Goal: Entertainment & Leisure: Consume media (video, audio)

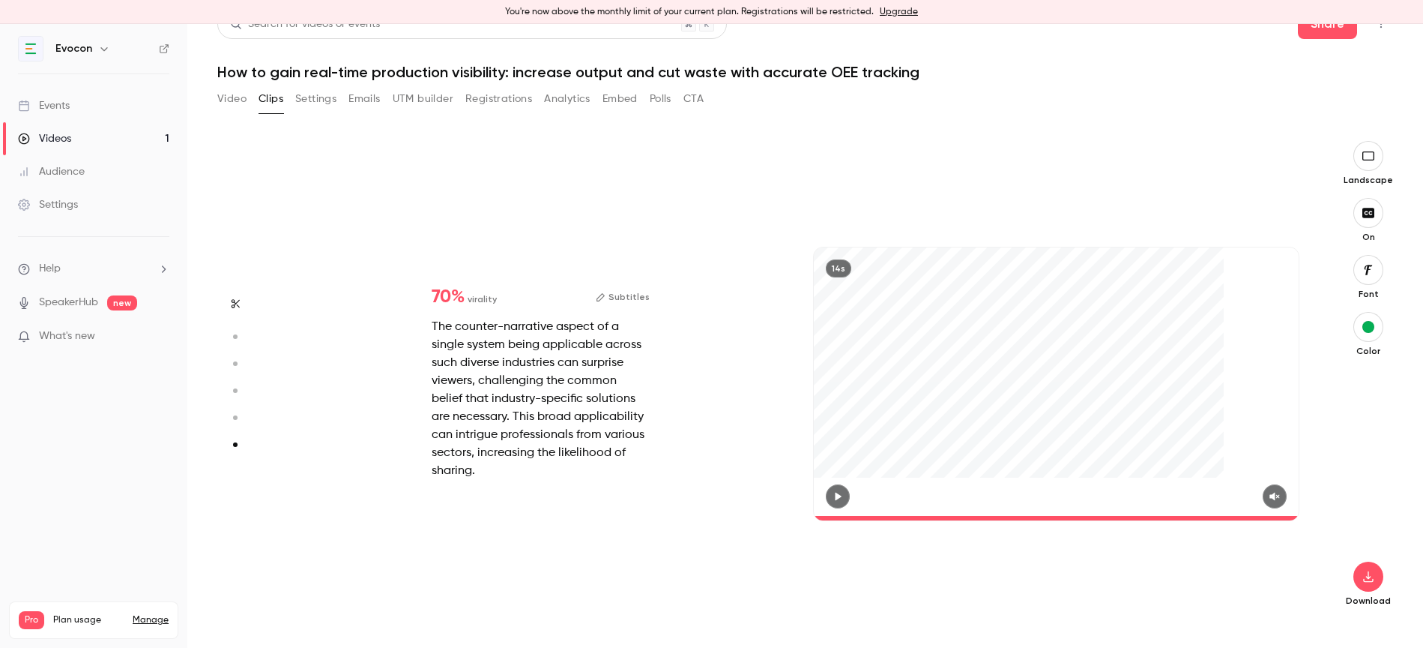
scroll to position [2374, 0]
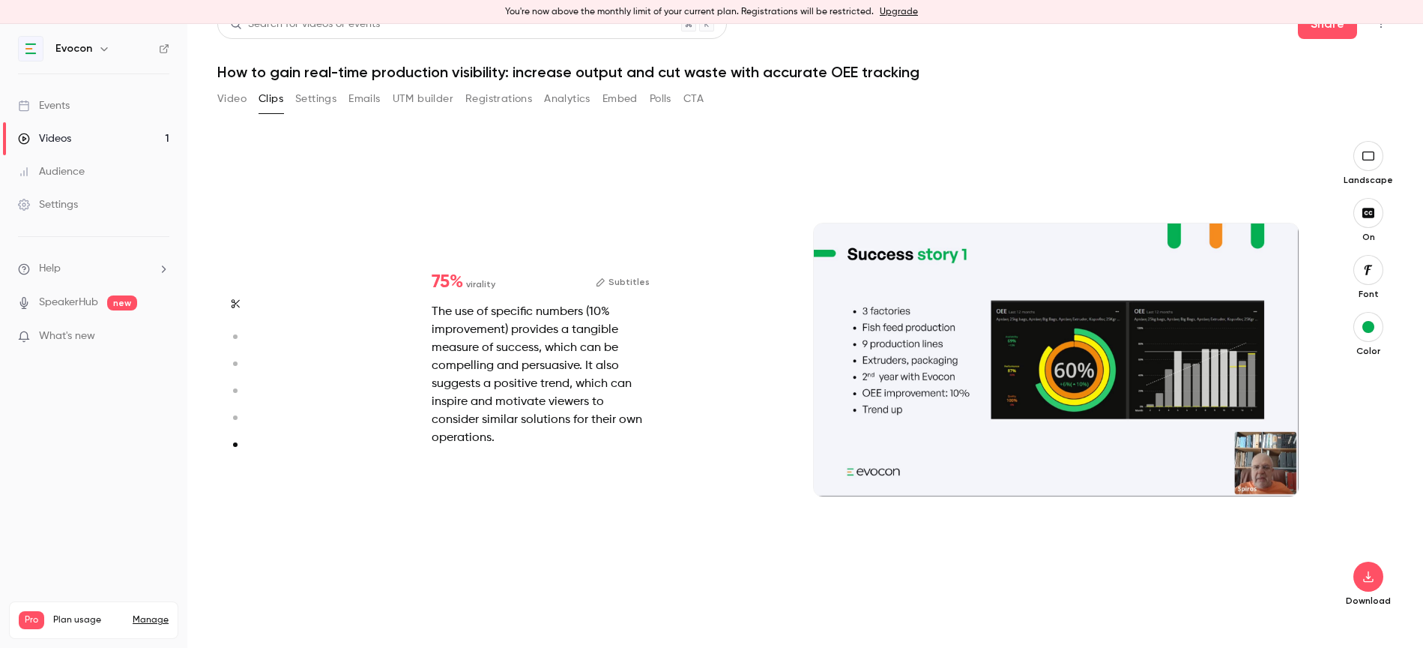
type input "*"
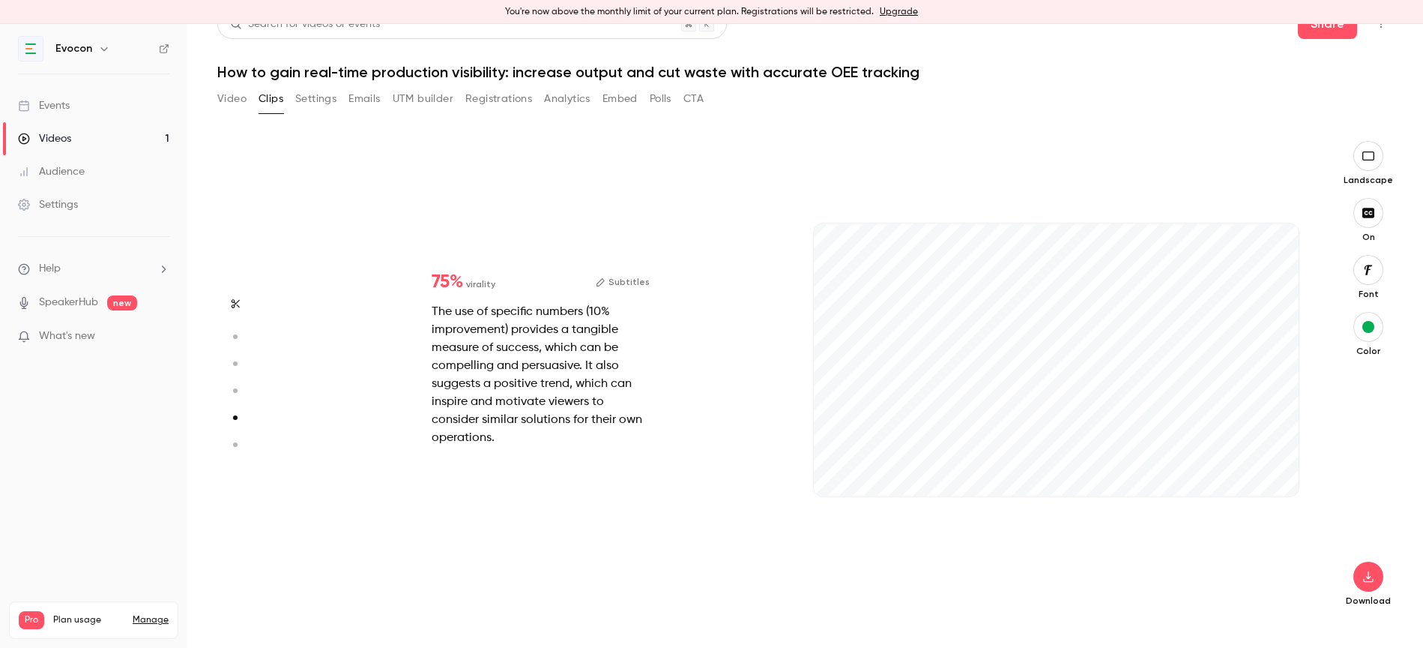
type input "*"
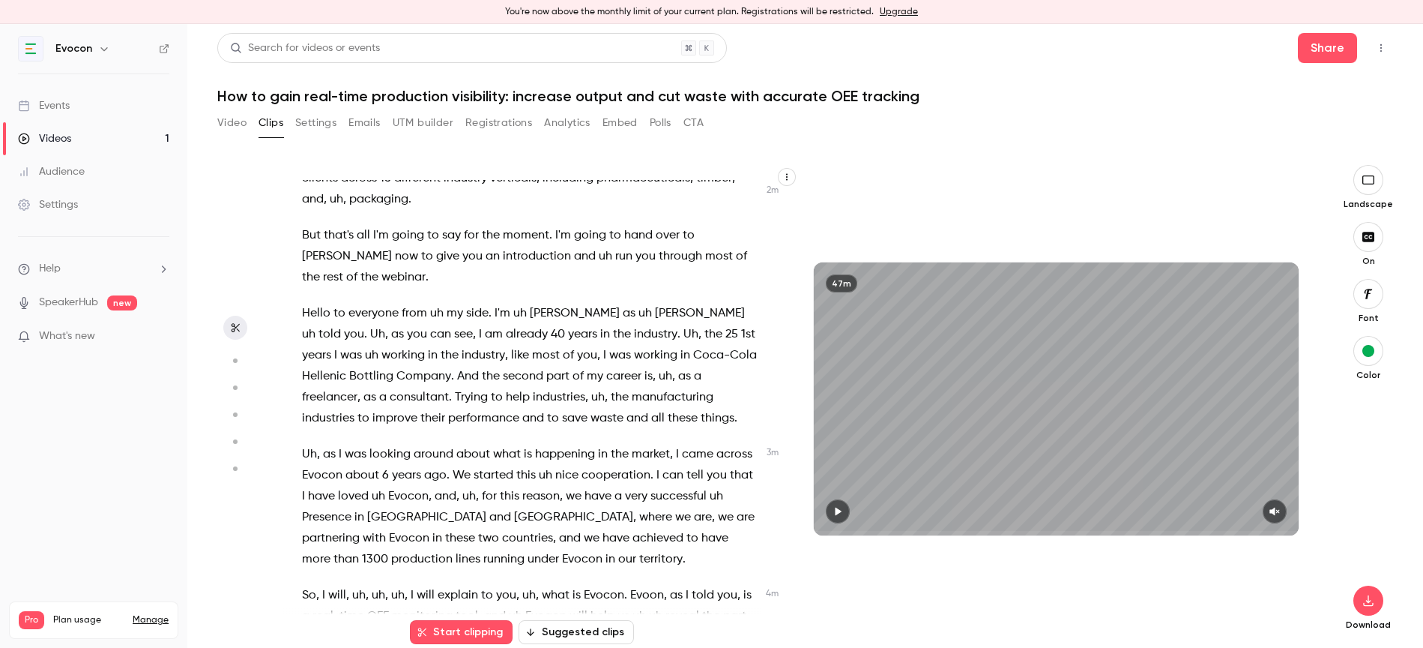
scroll to position [0, 0]
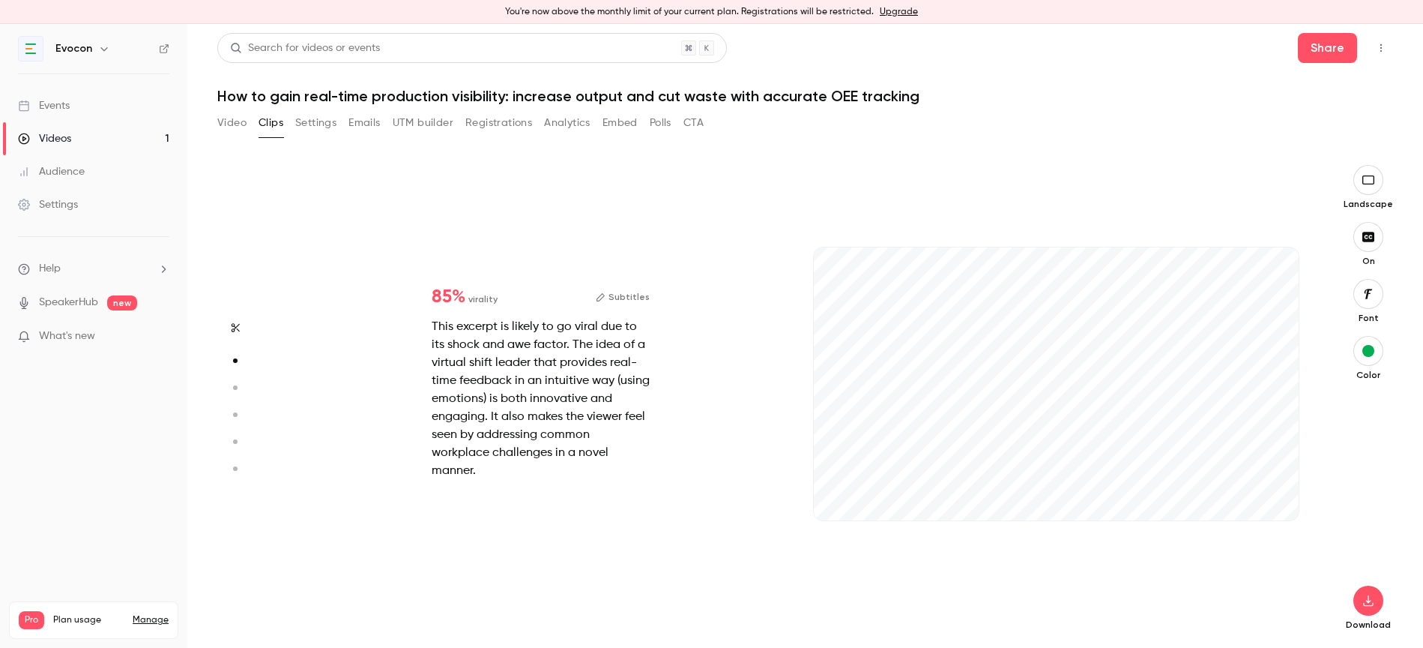
type input "*"
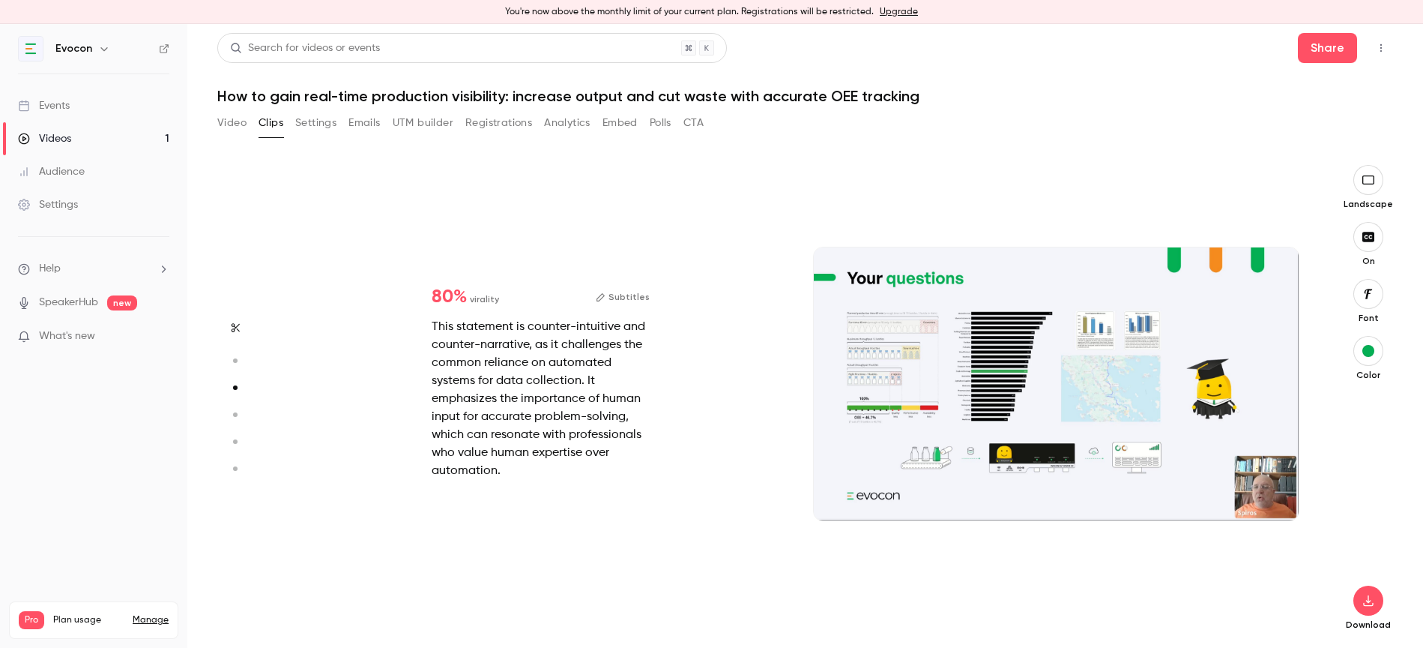
type input "*"
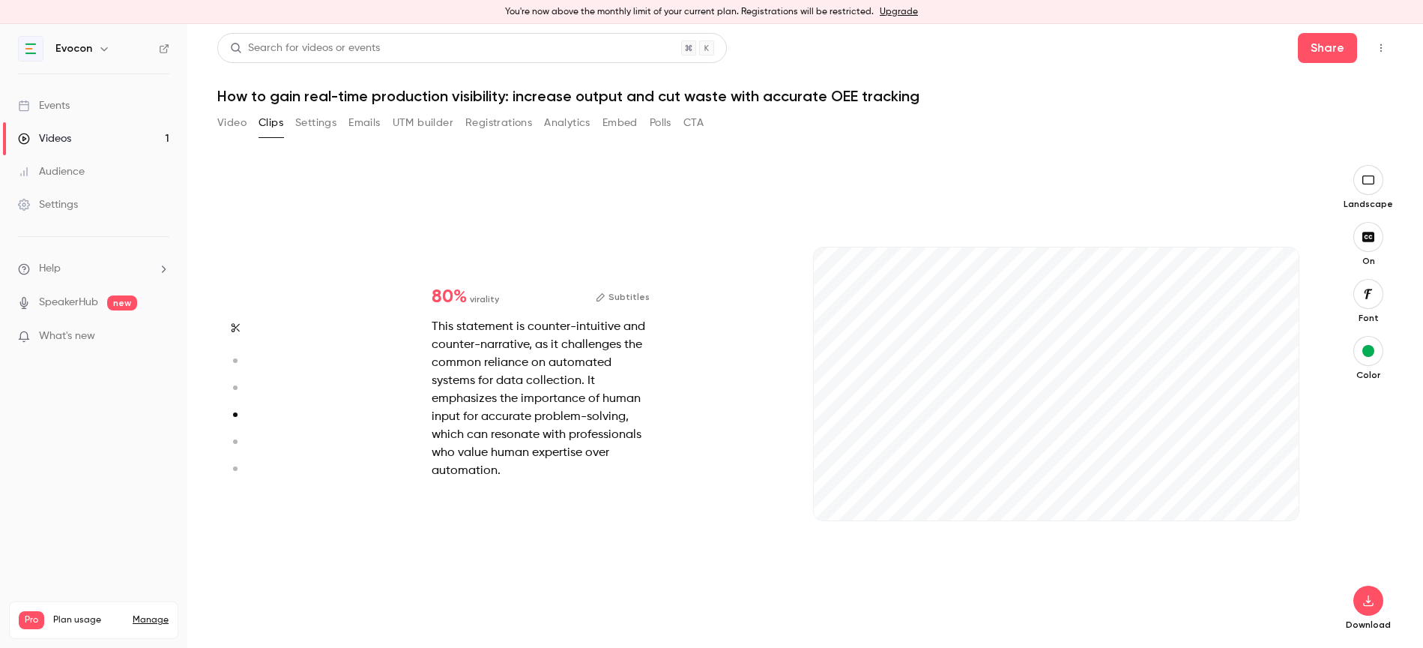
scroll to position [1439, 0]
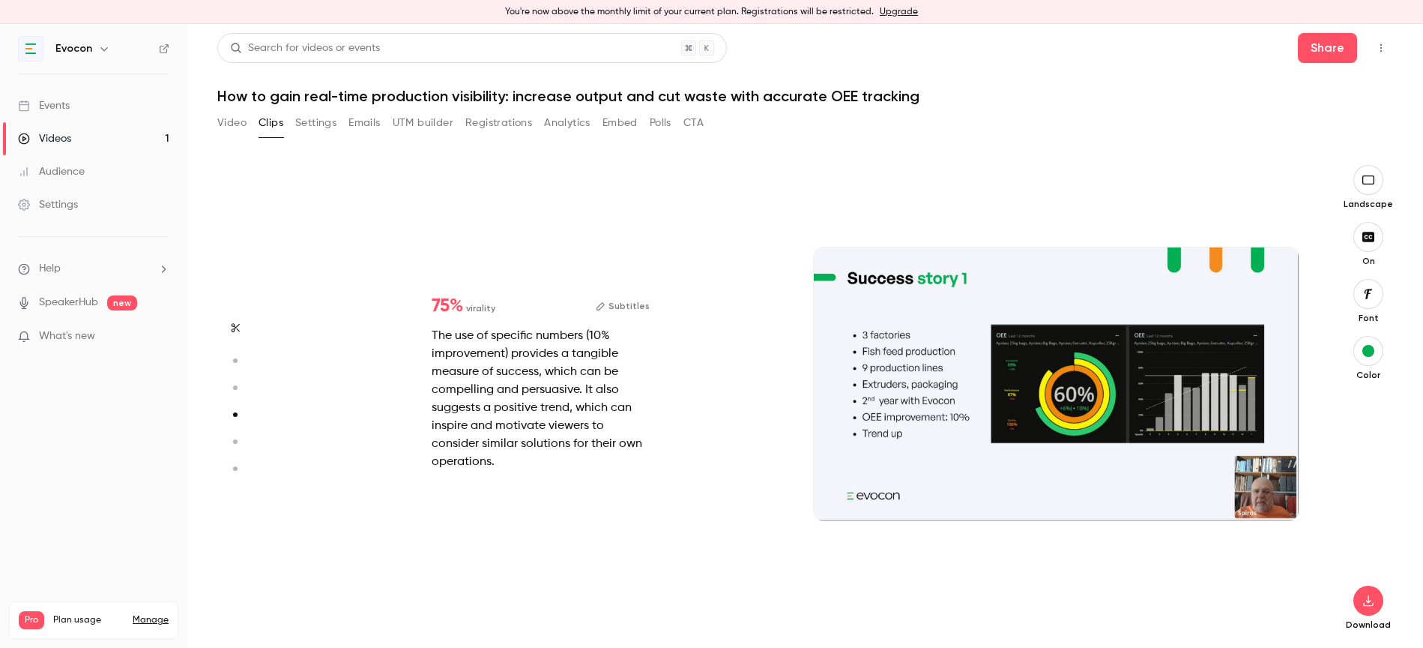
type input "*"
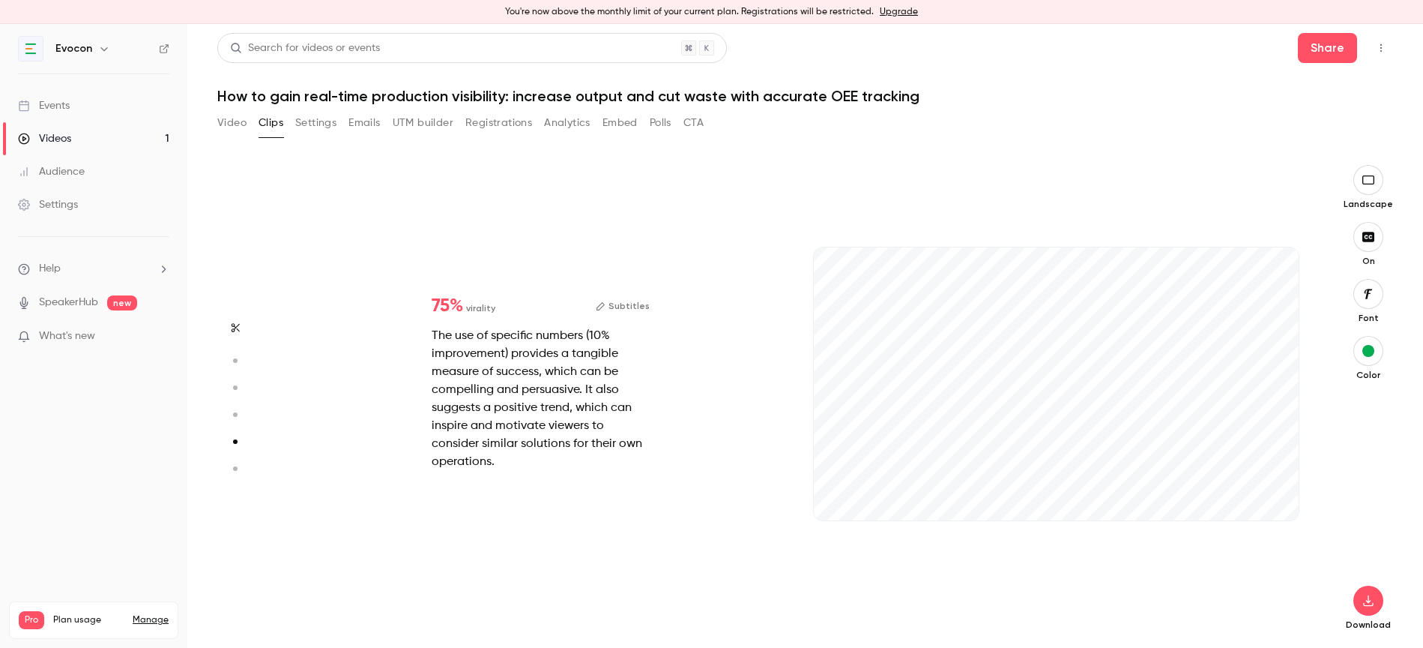
scroll to position [1919, 0]
type input "*"
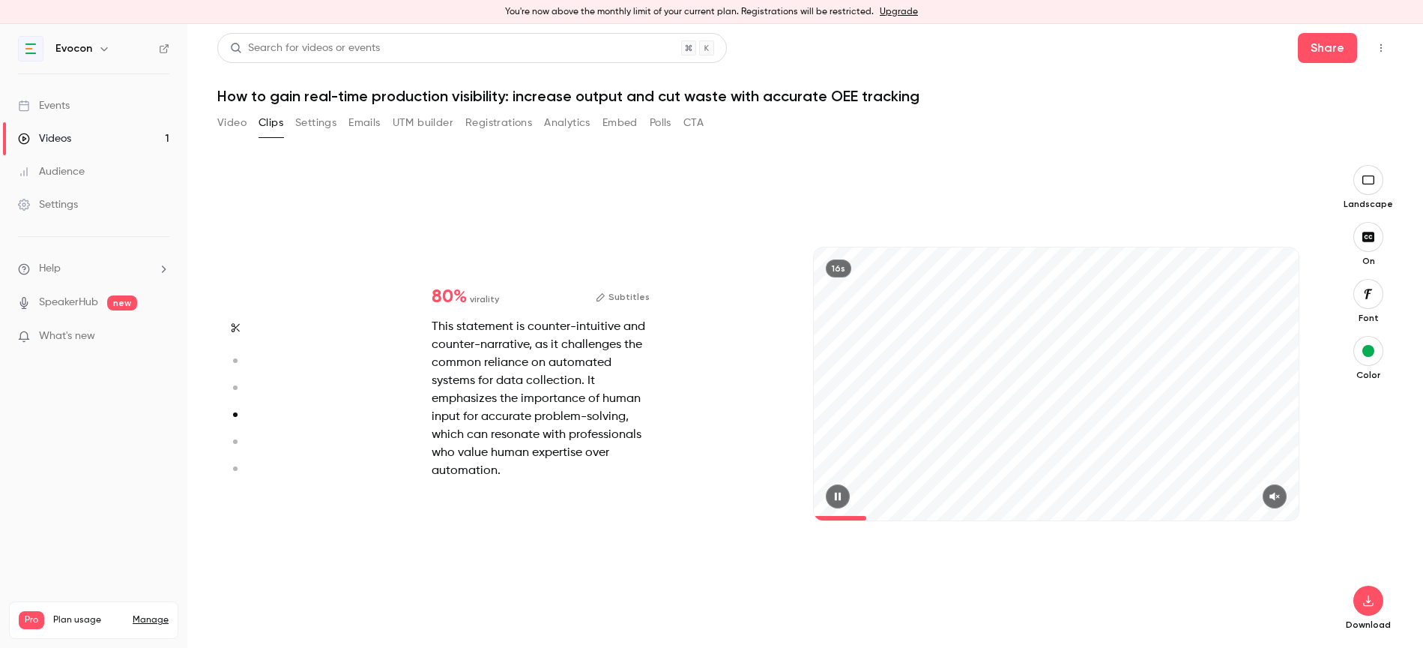
click at [1281, 493] on icon "button" at bounding box center [1275, 496] width 12 height 10
drag, startPoint x: 872, startPoint y: 511, endPoint x: 732, endPoint y: 507, distance: 139.5
click at [732, 507] on div "80 % virality Subtitles This statement is counter-intuitive and counter-narrati…" at bounding box center [798, 399] width 1031 height 468
click at [833, 493] on icon "button" at bounding box center [838, 496] width 12 height 10
type input "*"
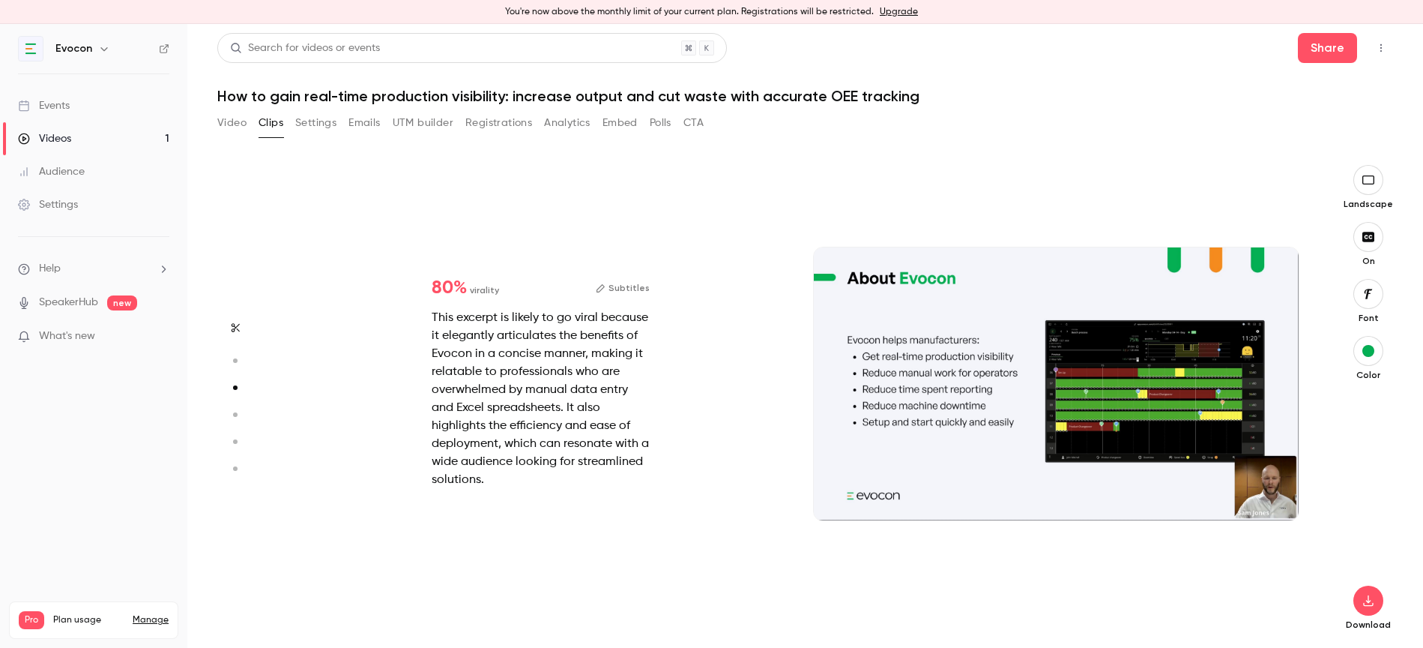
scroll to position [959, 0]
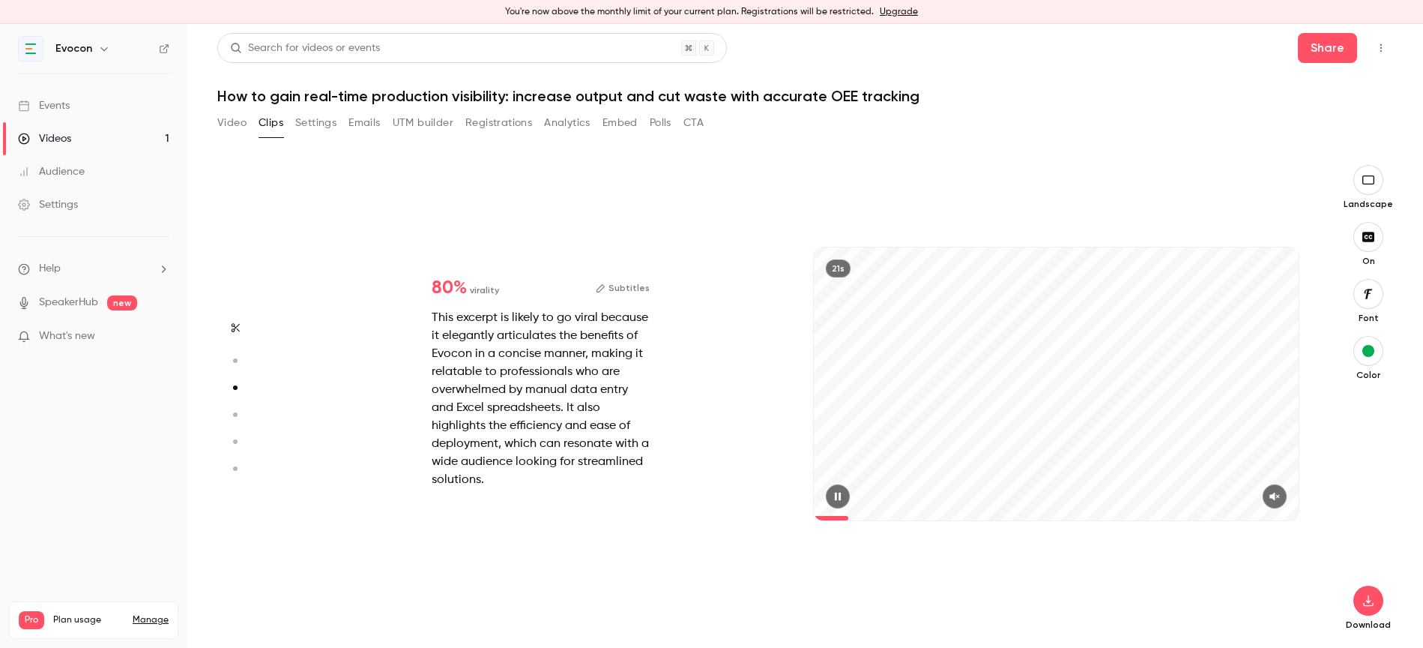
type input "*"
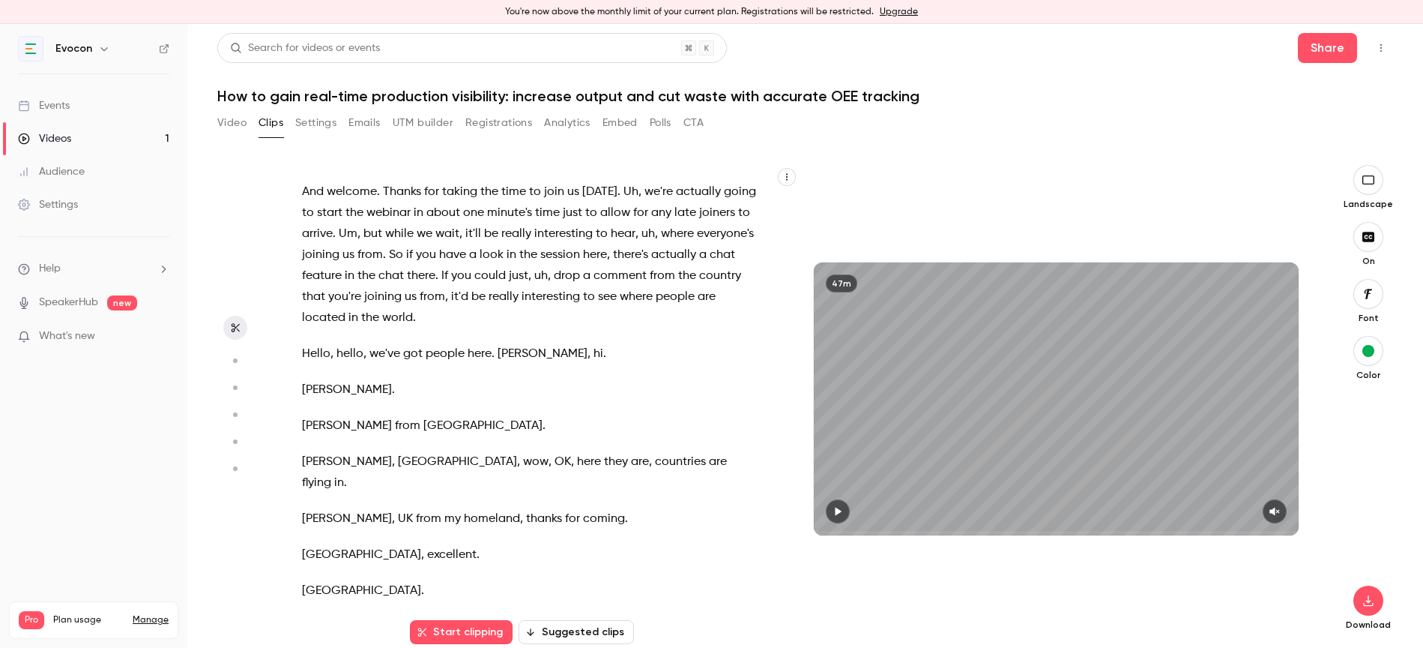
type input "*"
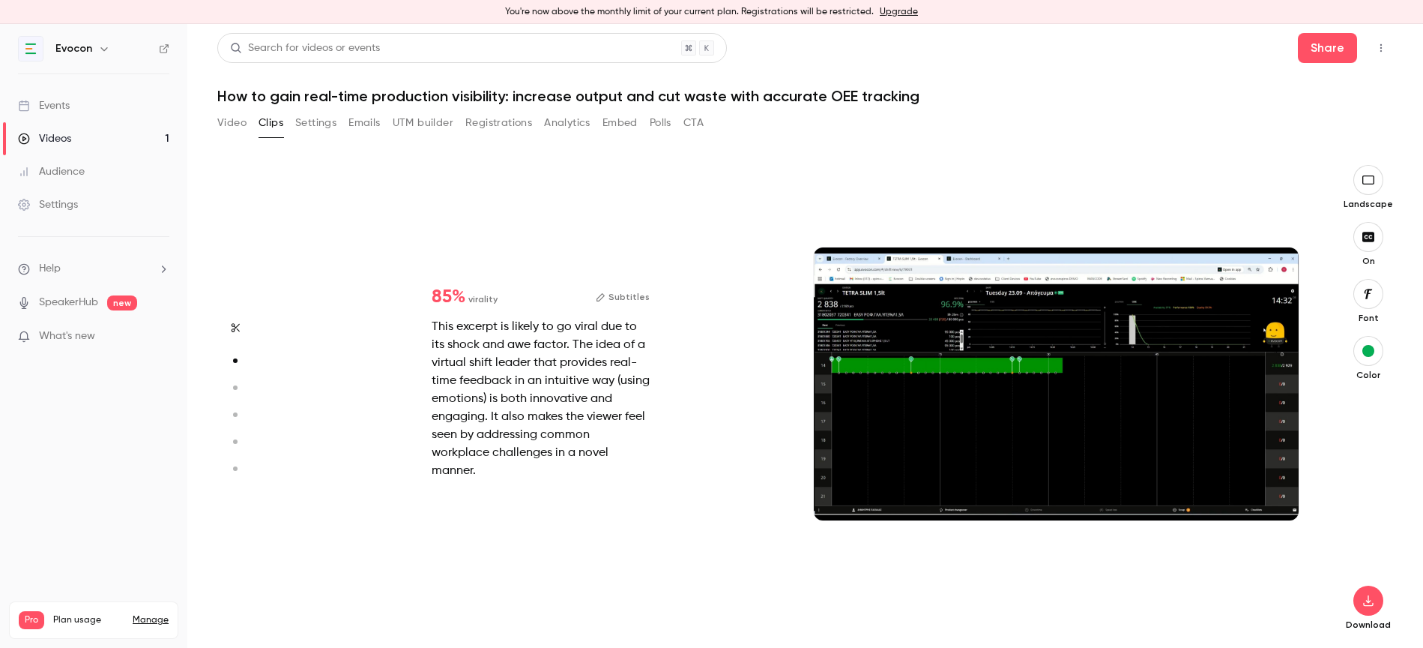
type input "*"
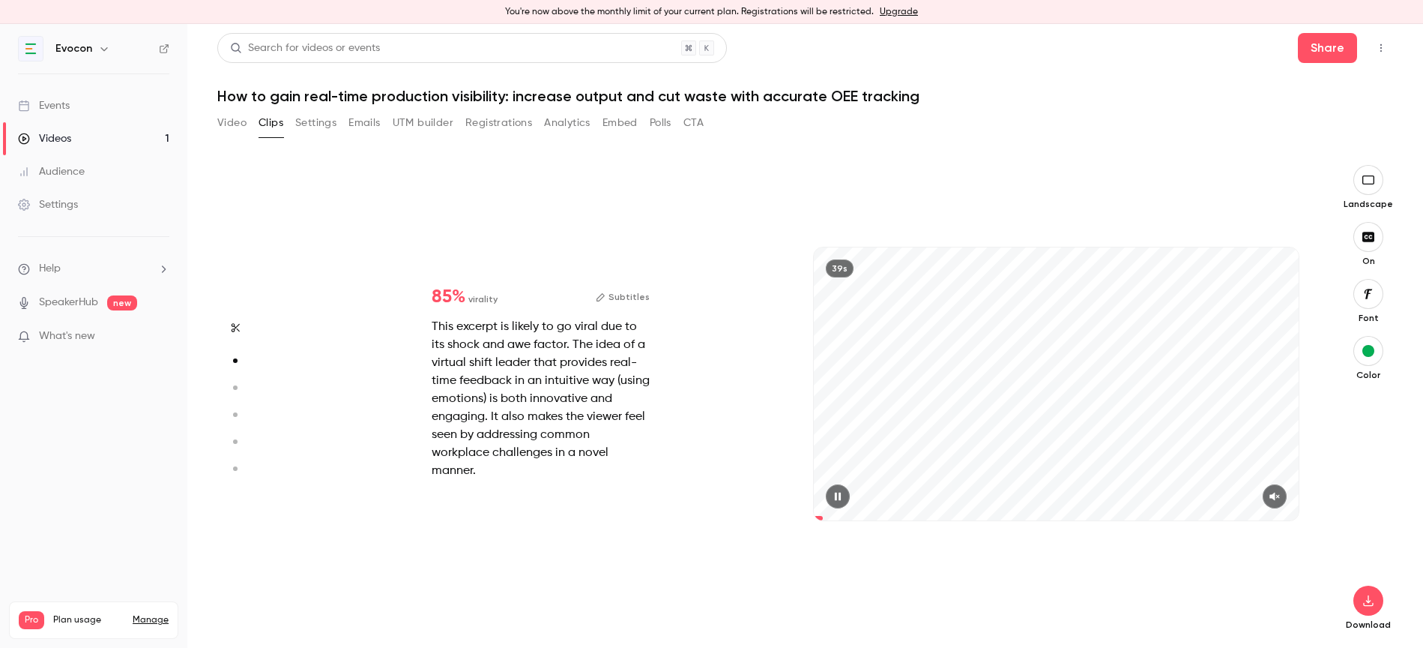
click at [1281, 498] on icon "button" at bounding box center [1275, 496] width 12 height 10
type input "****"
